Goal: Task Accomplishment & Management: Manage account settings

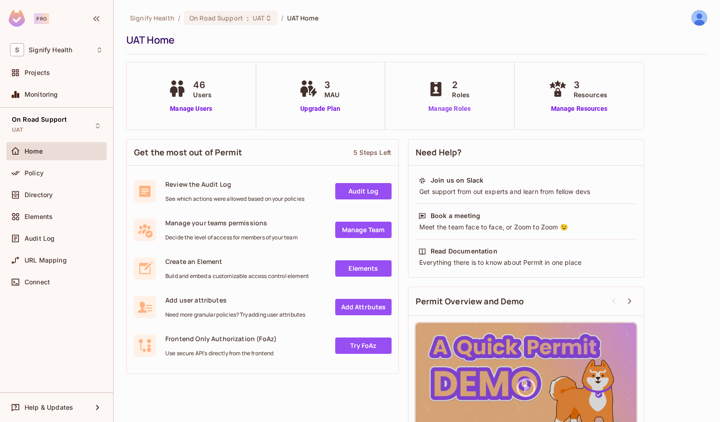
click at [466, 109] on link "Manage Roles" at bounding box center [448, 109] width 49 height 10
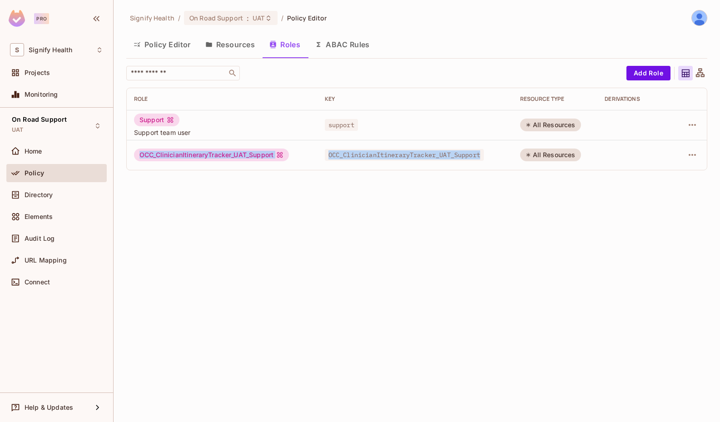
drag, startPoint x: 133, startPoint y: 153, endPoint x: 508, endPoint y: 161, distance: 374.2
click at [508, 161] on tr "OCC_ClinicianItineraryTracker_UAT_Support OCC_ClinicianItineraryTracker_UAT_Sup…" at bounding box center [417, 155] width 580 height 30
copy tr "OCC_ClinicianItineraryTracker_UAT_Support OCC_ClinicianItineraryTracker_UAT_Sup…"
click at [692, 153] on icon "button" at bounding box center [691, 154] width 11 height 11
click at [681, 198] on div "Edit Attributes" at bounding box center [660, 195] width 45 height 9
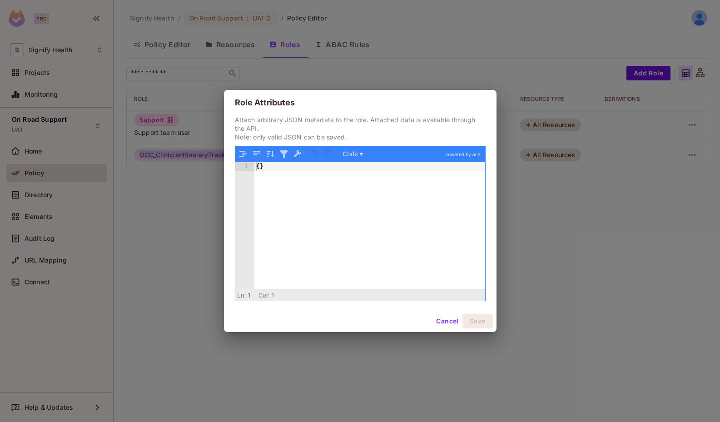
click at [437, 320] on button "Cancel" at bounding box center [447, 321] width 30 height 15
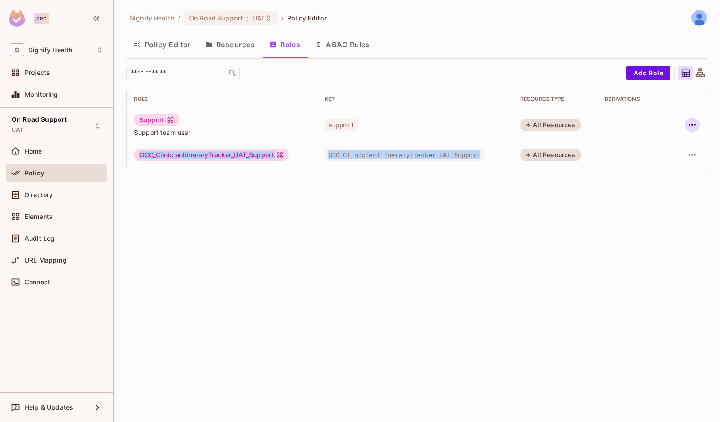
click at [697, 123] on button "button" at bounding box center [692, 125] width 15 height 15
click at [671, 162] on div "Edit Attributes" at bounding box center [660, 165] width 45 height 9
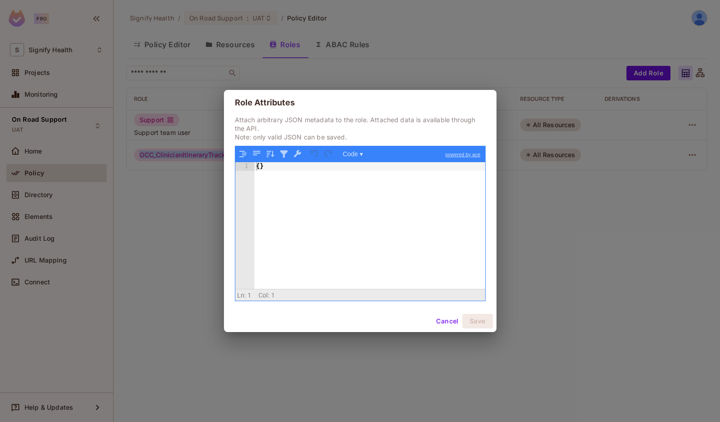
click at [443, 320] on button "Cancel" at bounding box center [447, 321] width 30 height 15
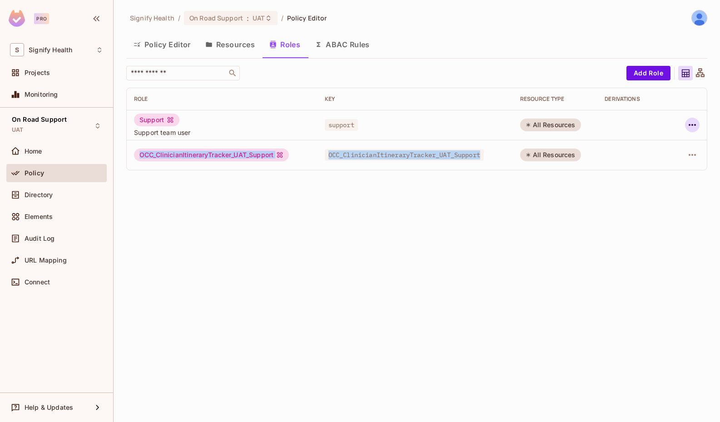
click at [688, 127] on icon "button" at bounding box center [691, 124] width 11 height 11
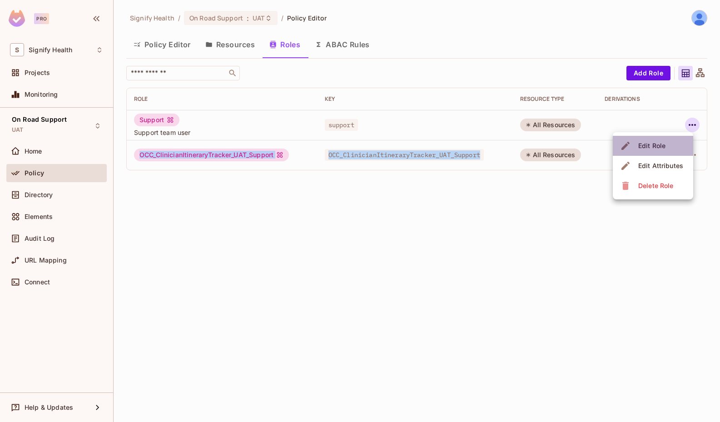
click at [659, 142] on div "Edit Role" at bounding box center [651, 145] width 27 height 9
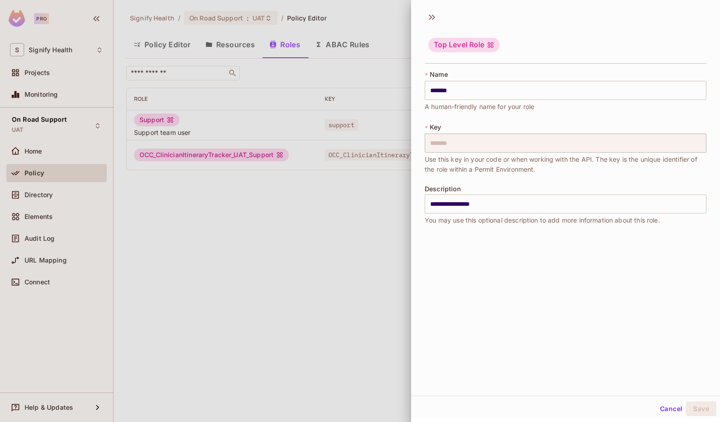
click at [374, 271] on div at bounding box center [360, 211] width 720 height 422
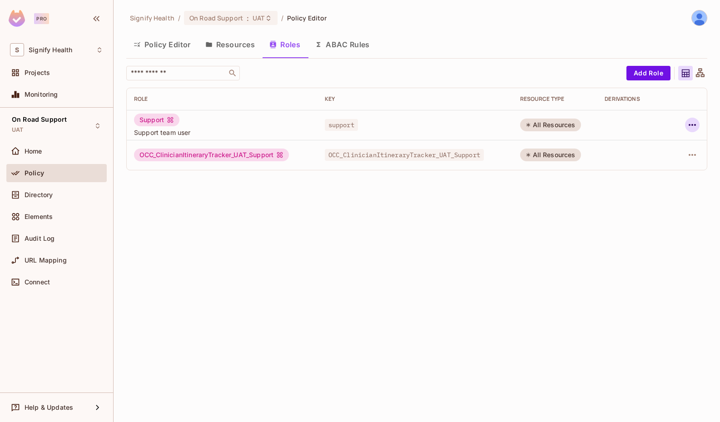
click at [695, 126] on icon "button" at bounding box center [691, 124] width 11 height 11
click at [370, 234] on div at bounding box center [360, 211] width 720 height 422
